Goal: Find specific page/section: Find specific page/section

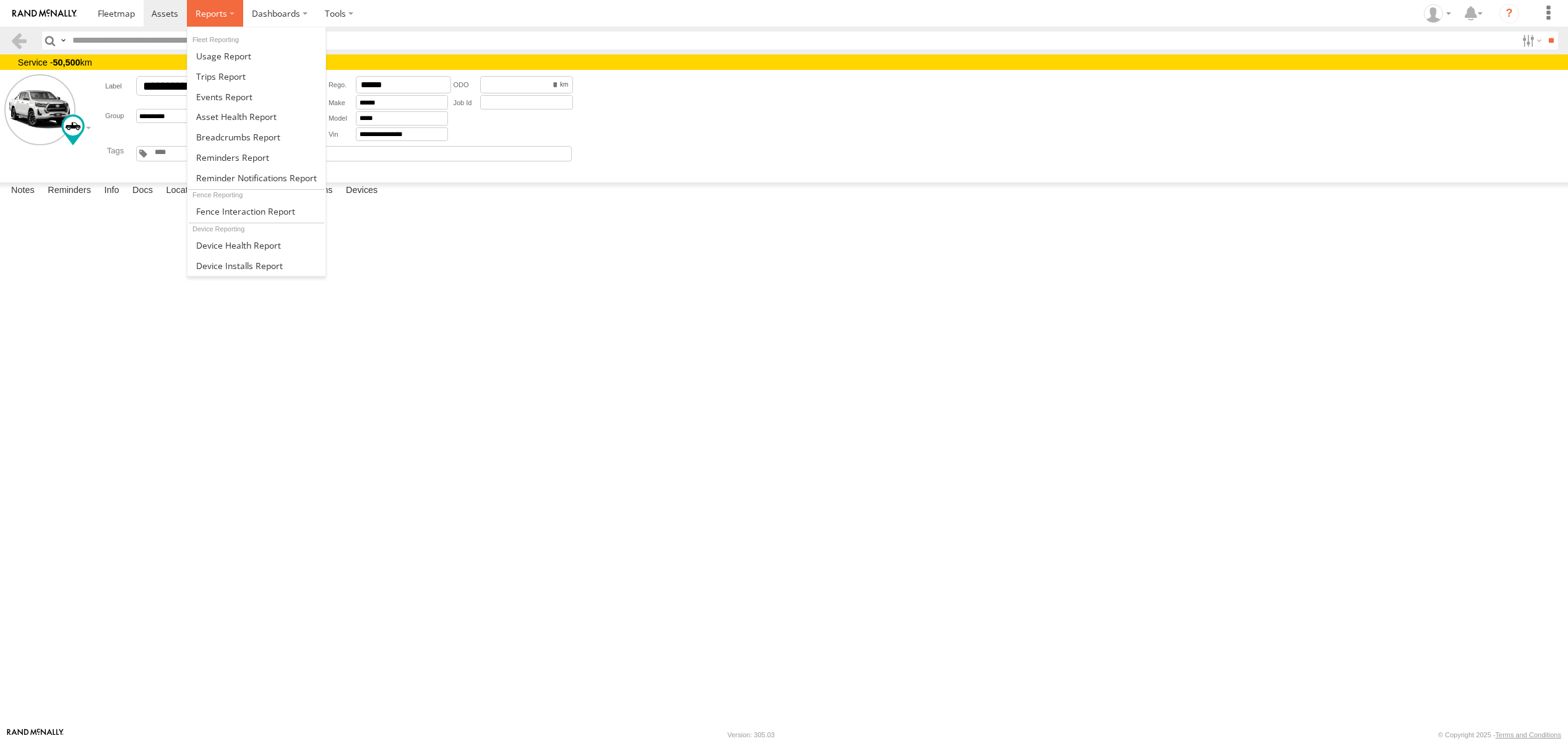
click at [197, 14] on span at bounding box center [211, 13] width 31 height 12
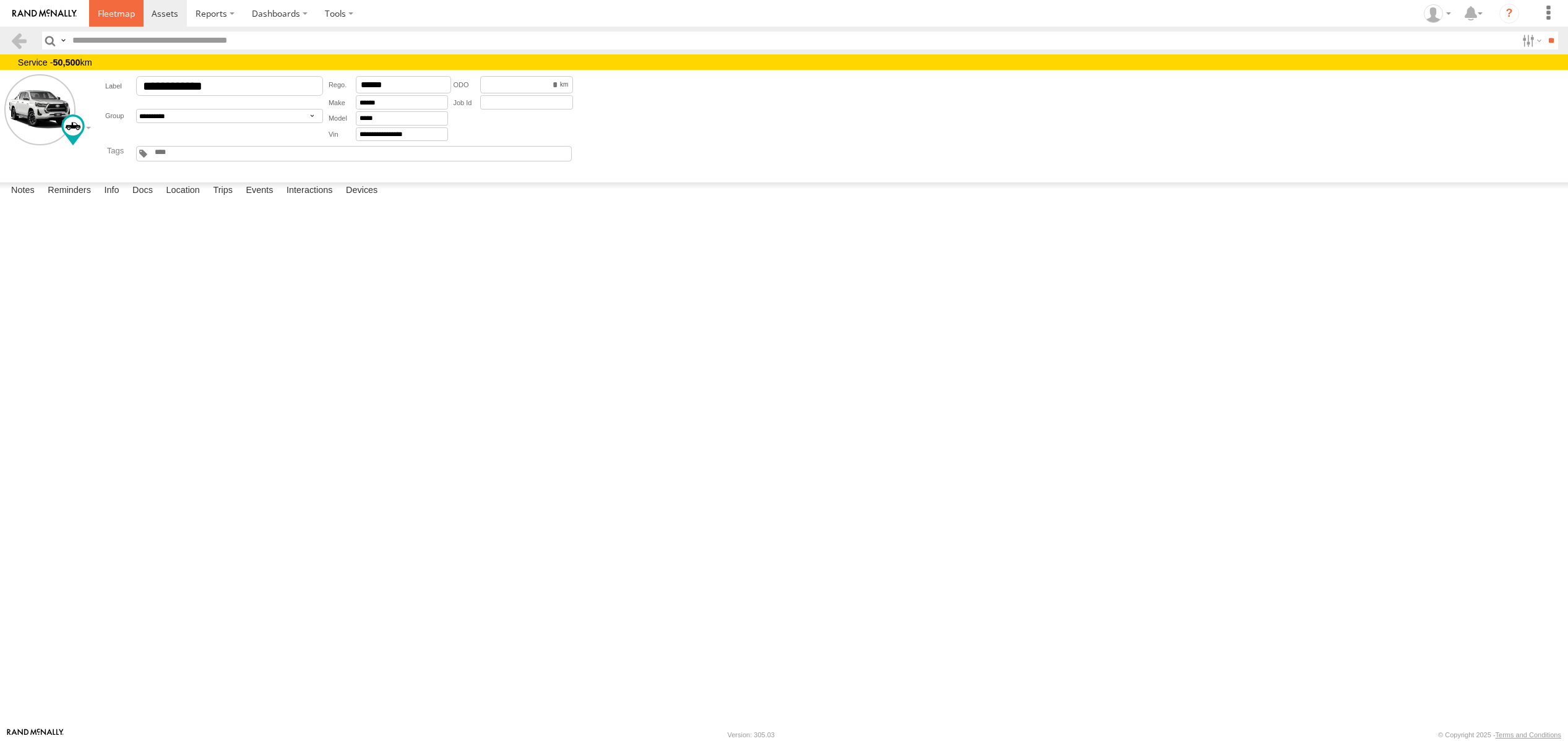
click at [115, 14] on span at bounding box center [116, 13] width 37 height 12
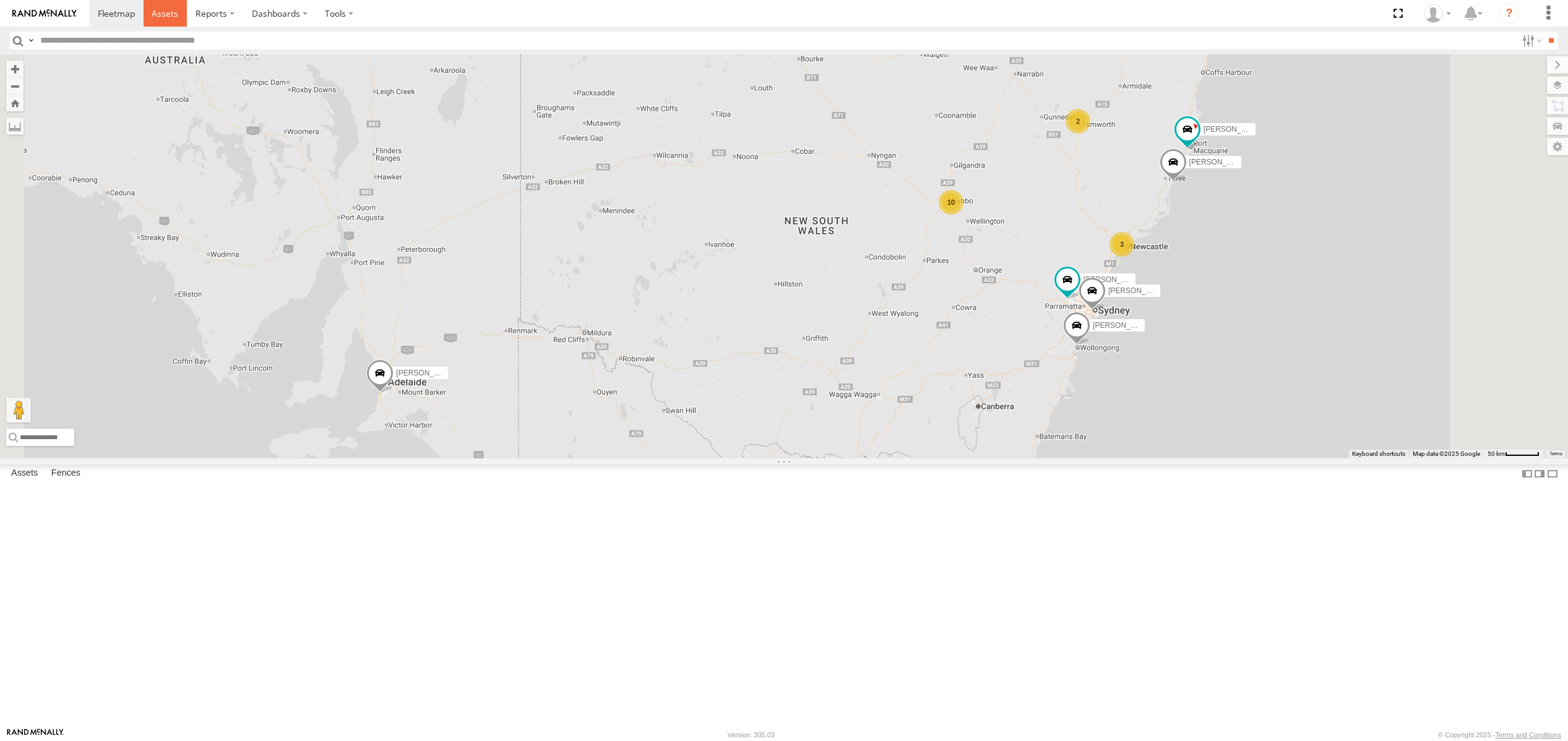
click at [166, 19] on span at bounding box center [165, 13] width 26 height 12
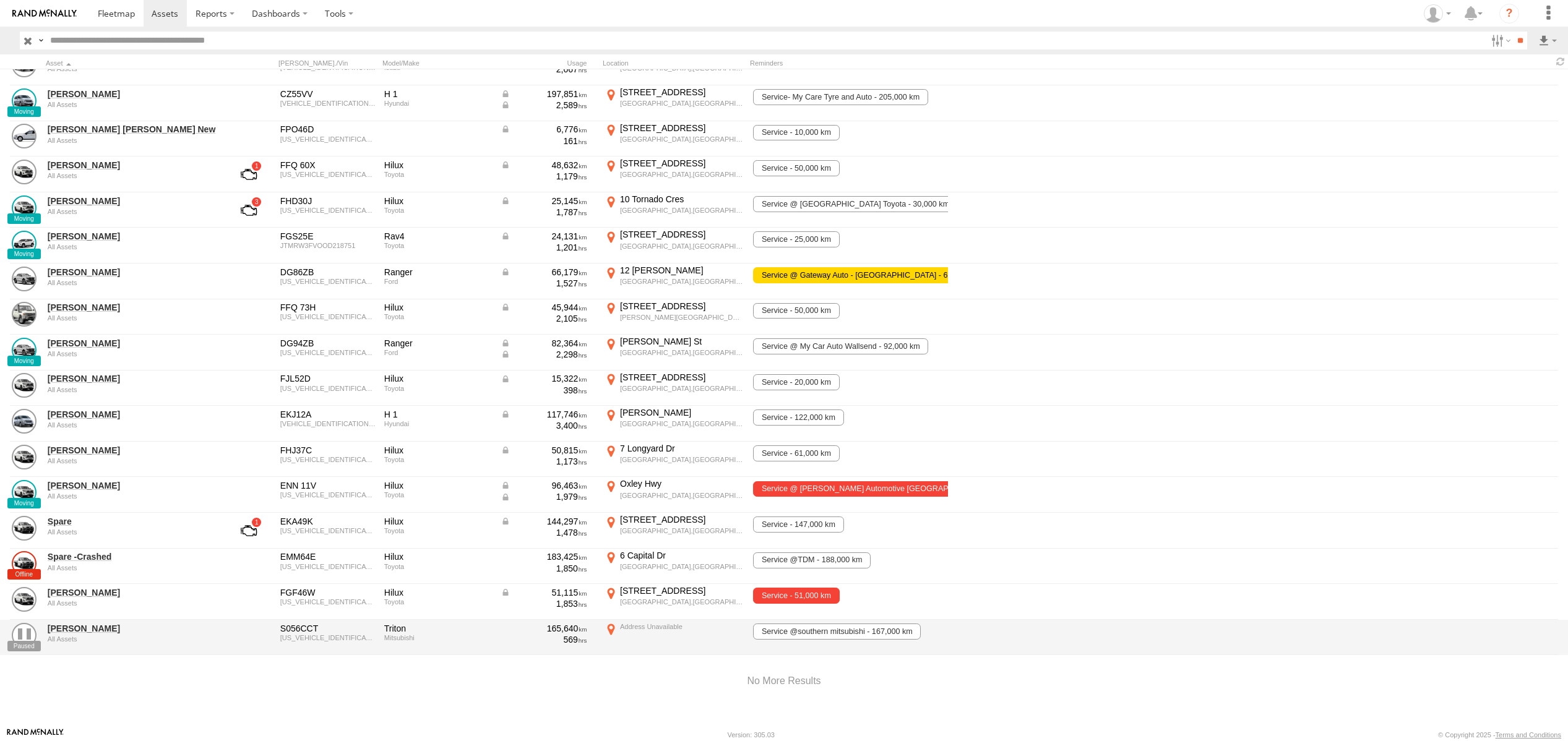
scroll to position [202, 0]
